Goal: Navigation & Orientation: Find specific page/section

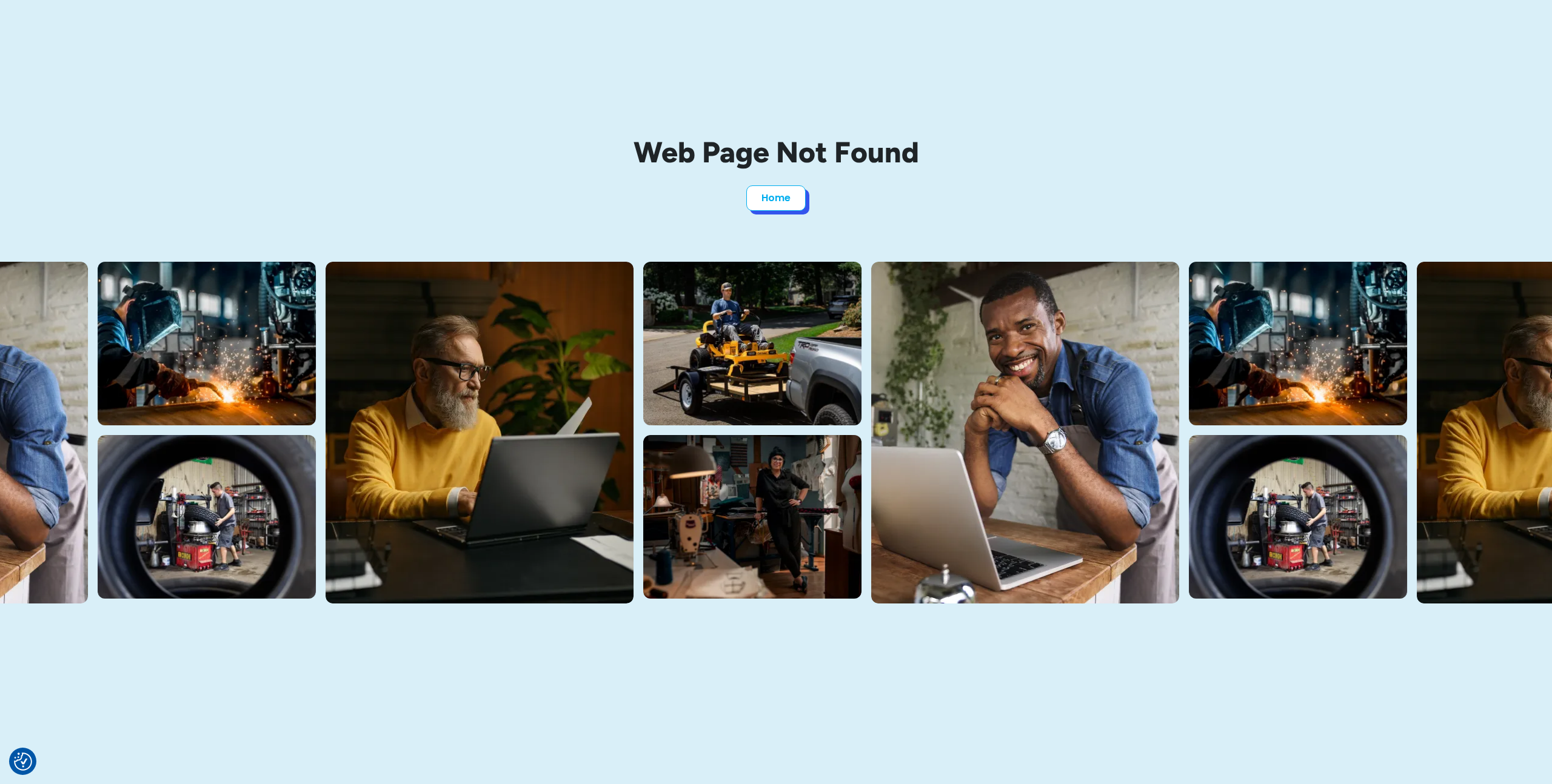
click at [774, 204] on link "Home" at bounding box center [776, 198] width 59 height 25
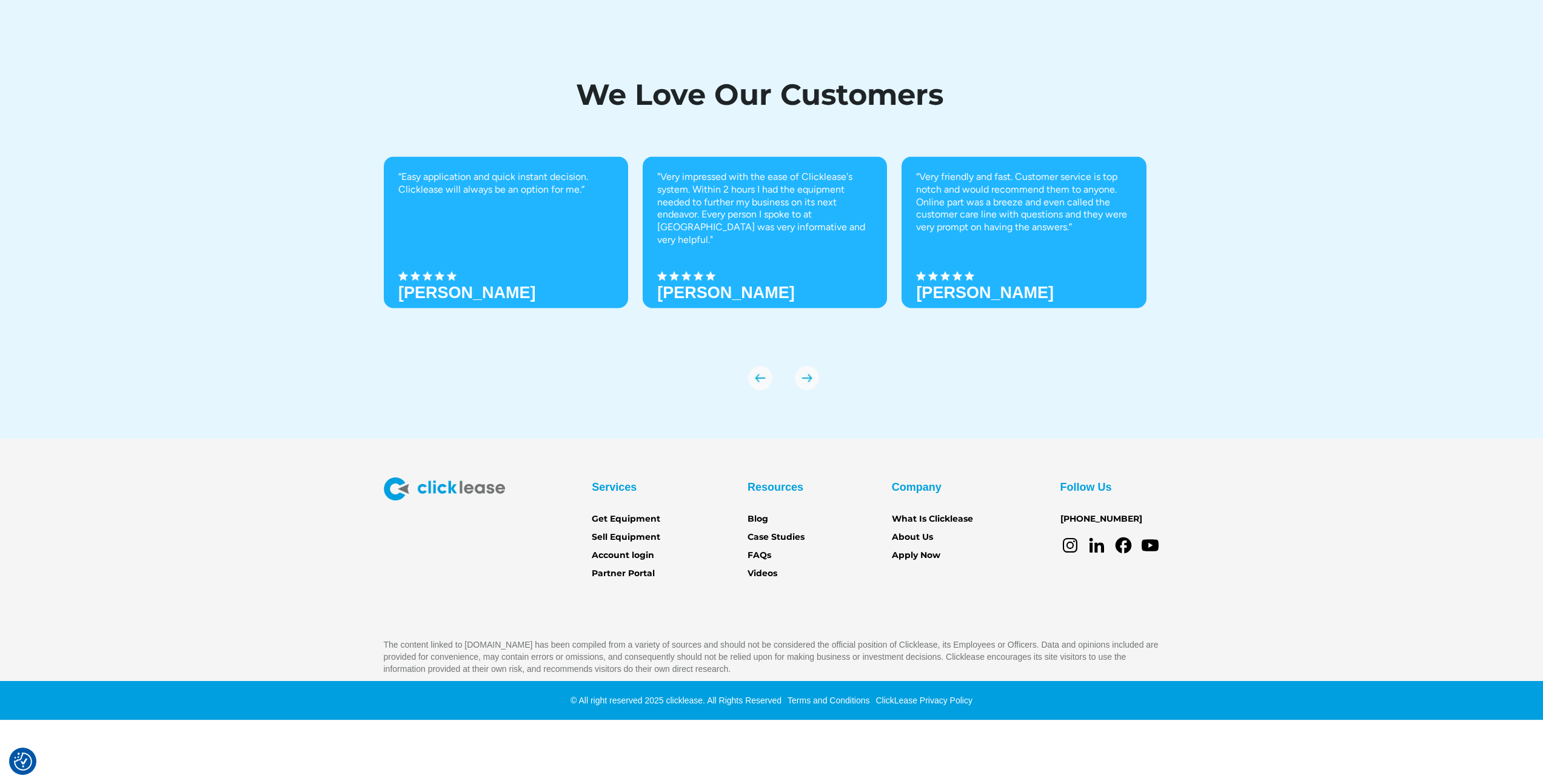
scroll to position [4149, 0]
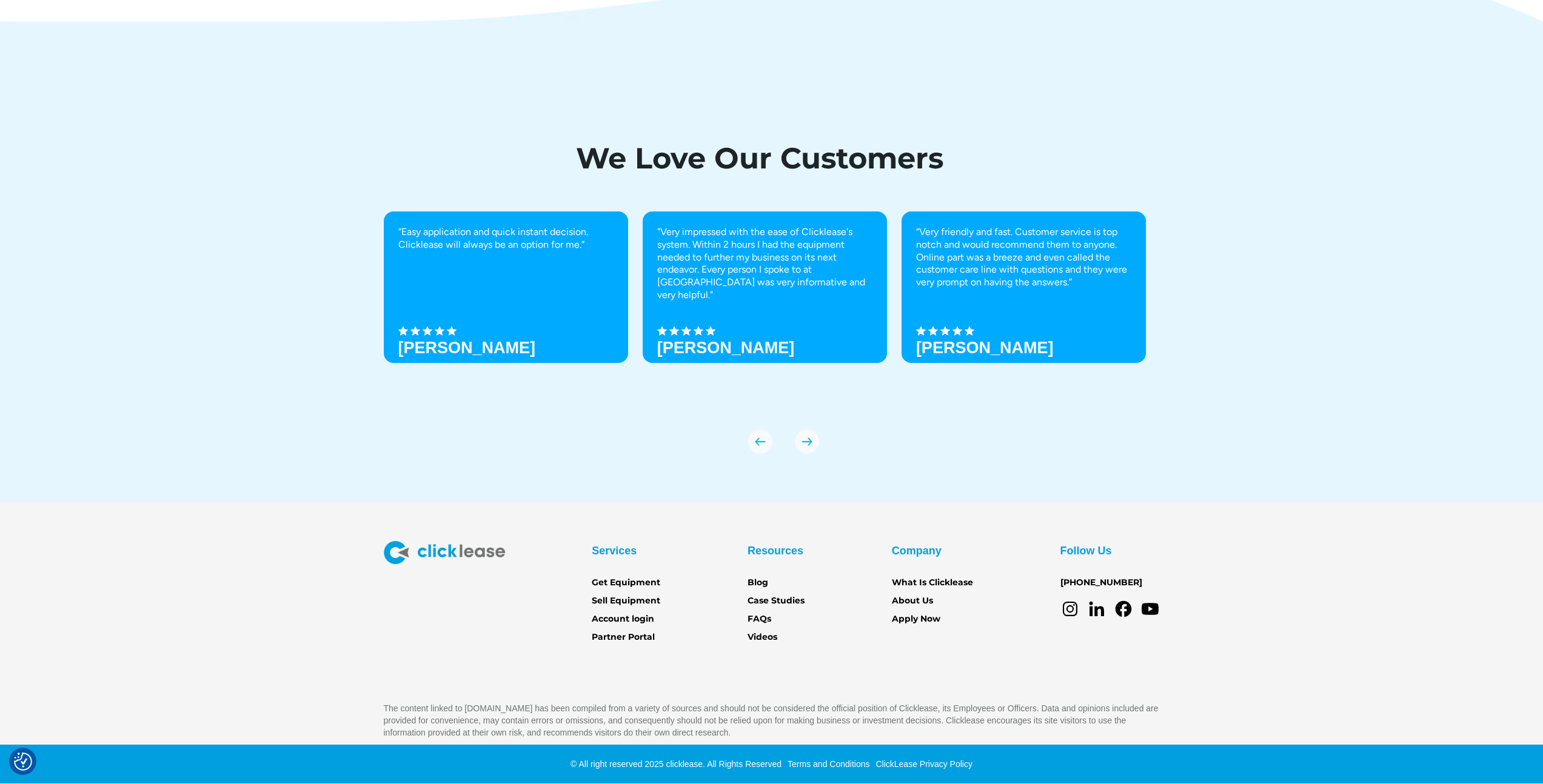
click at [938, 764] on link "ClickLease Privacy Policy" at bounding box center [922, 764] width 100 height 10
